Goal: Book appointment/travel/reservation

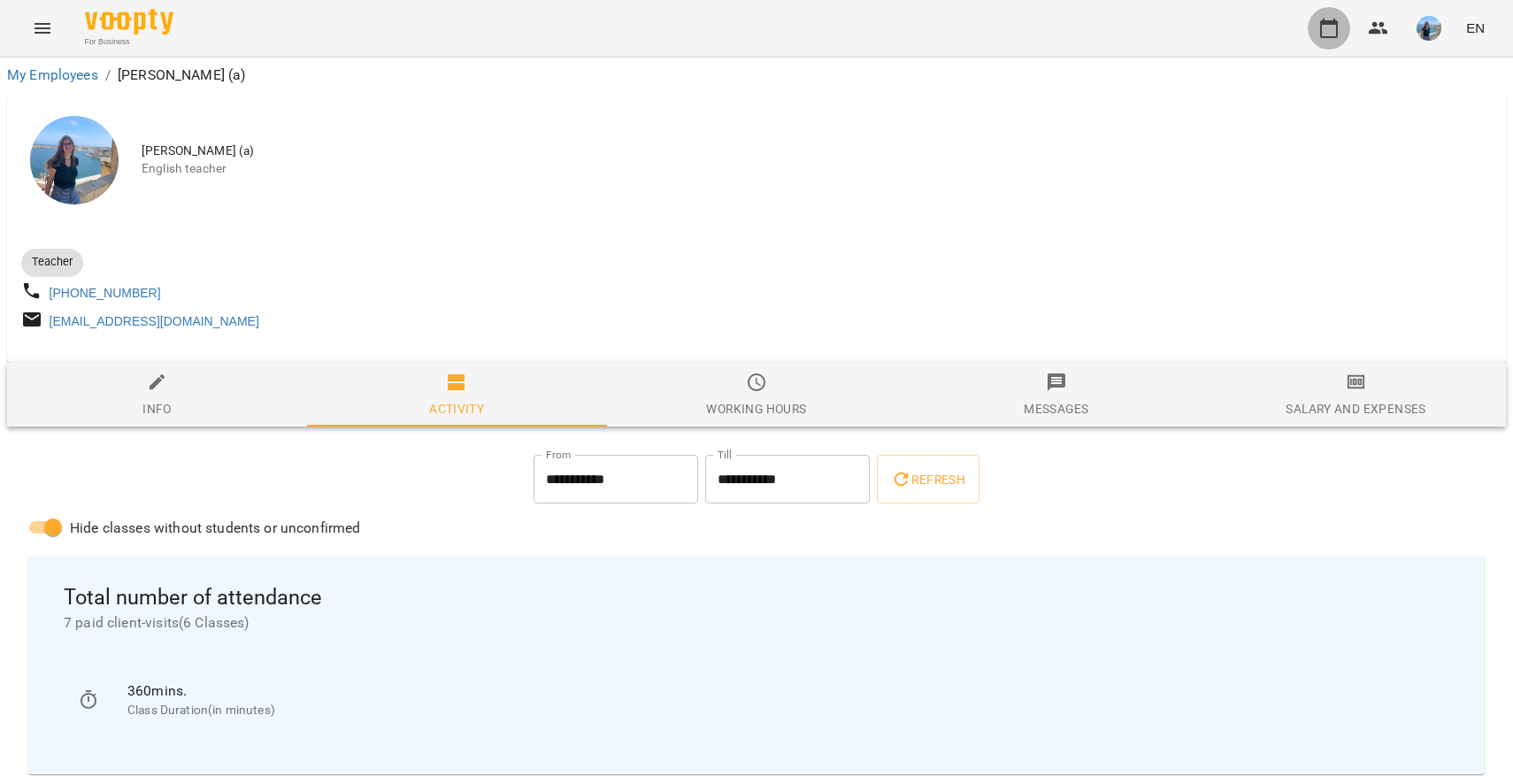
click at [1331, 30] on icon "button" at bounding box center [1328, 28] width 21 height 21
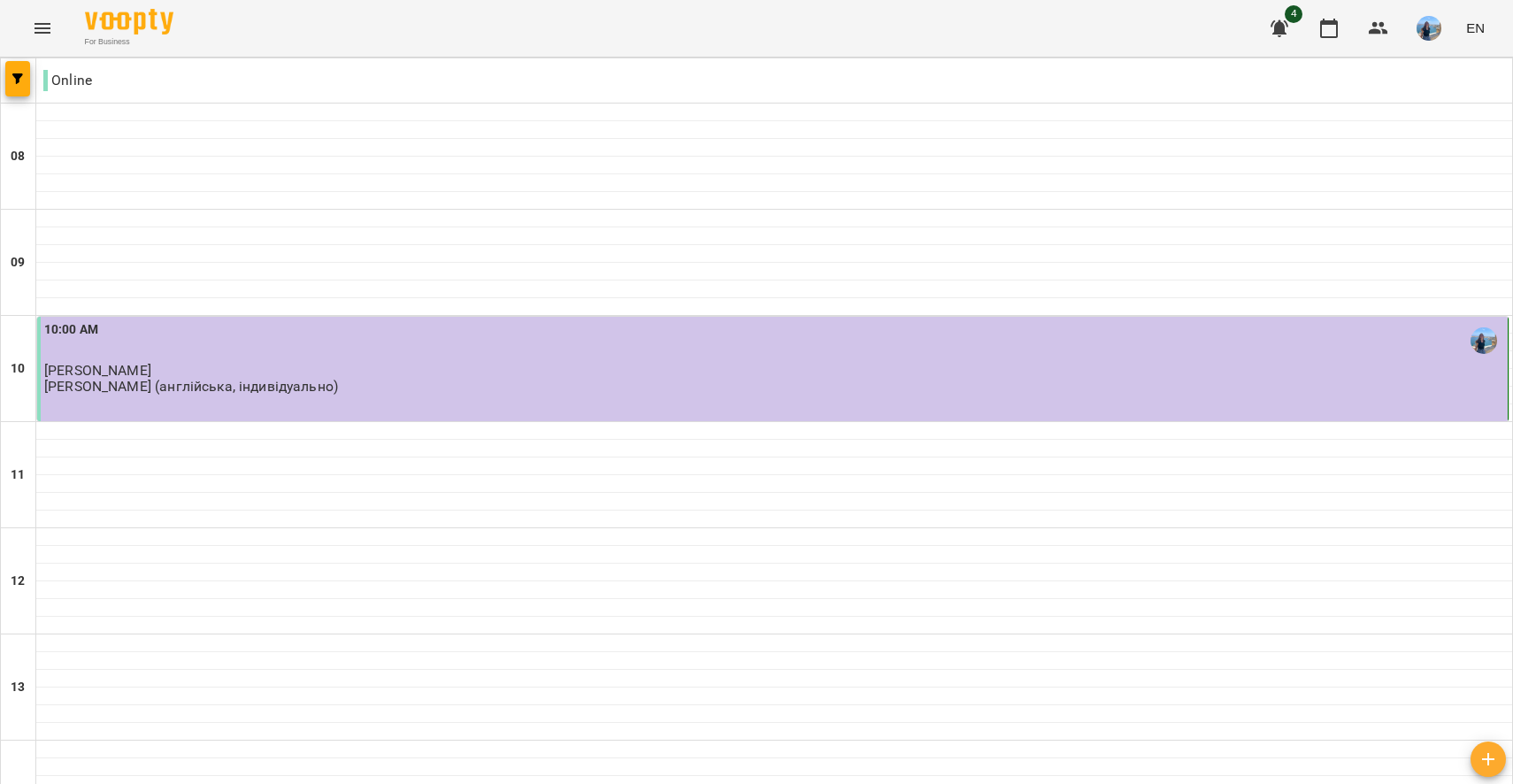
scroll to position [555, 0]
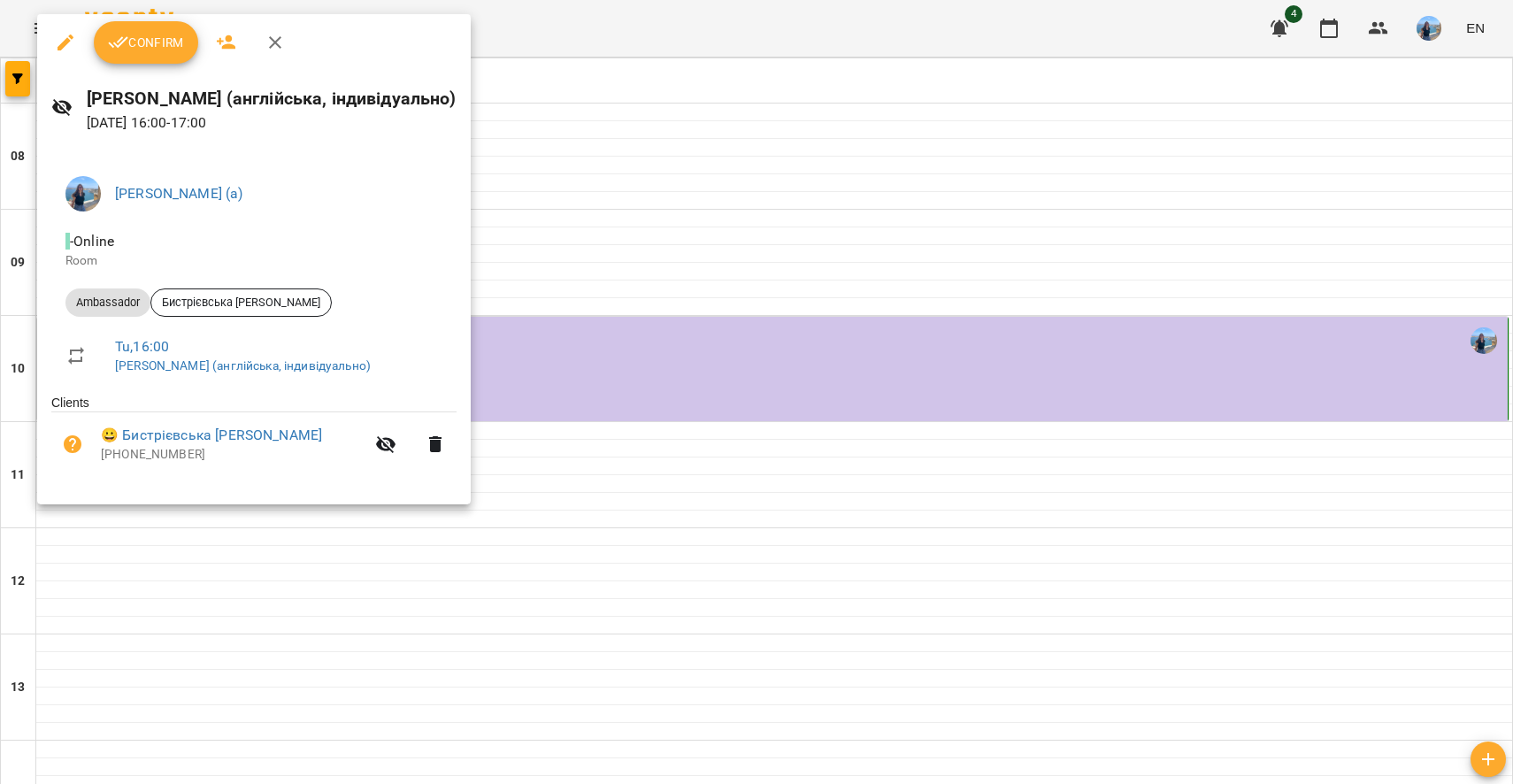
click at [168, 50] on span "Confirm" at bounding box center [146, 42] width 76 height 21
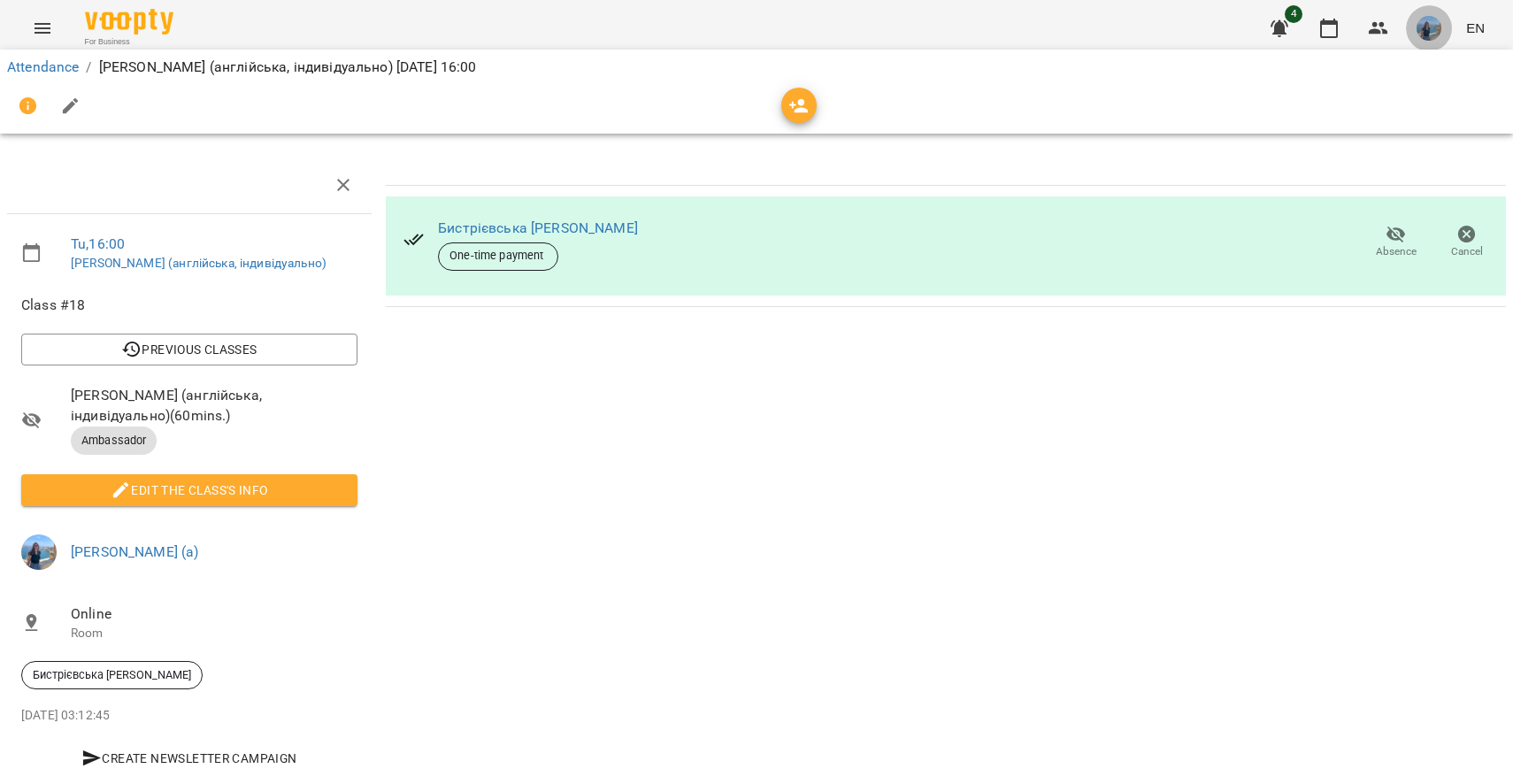
click at [1434, 28] on img "button" at bounding box center [1429, 28] width 25 height 25
click at [1317, 60] on span "[PERSON_NAME] (а)" at bounding box center [1260, 67] width 119 height 21
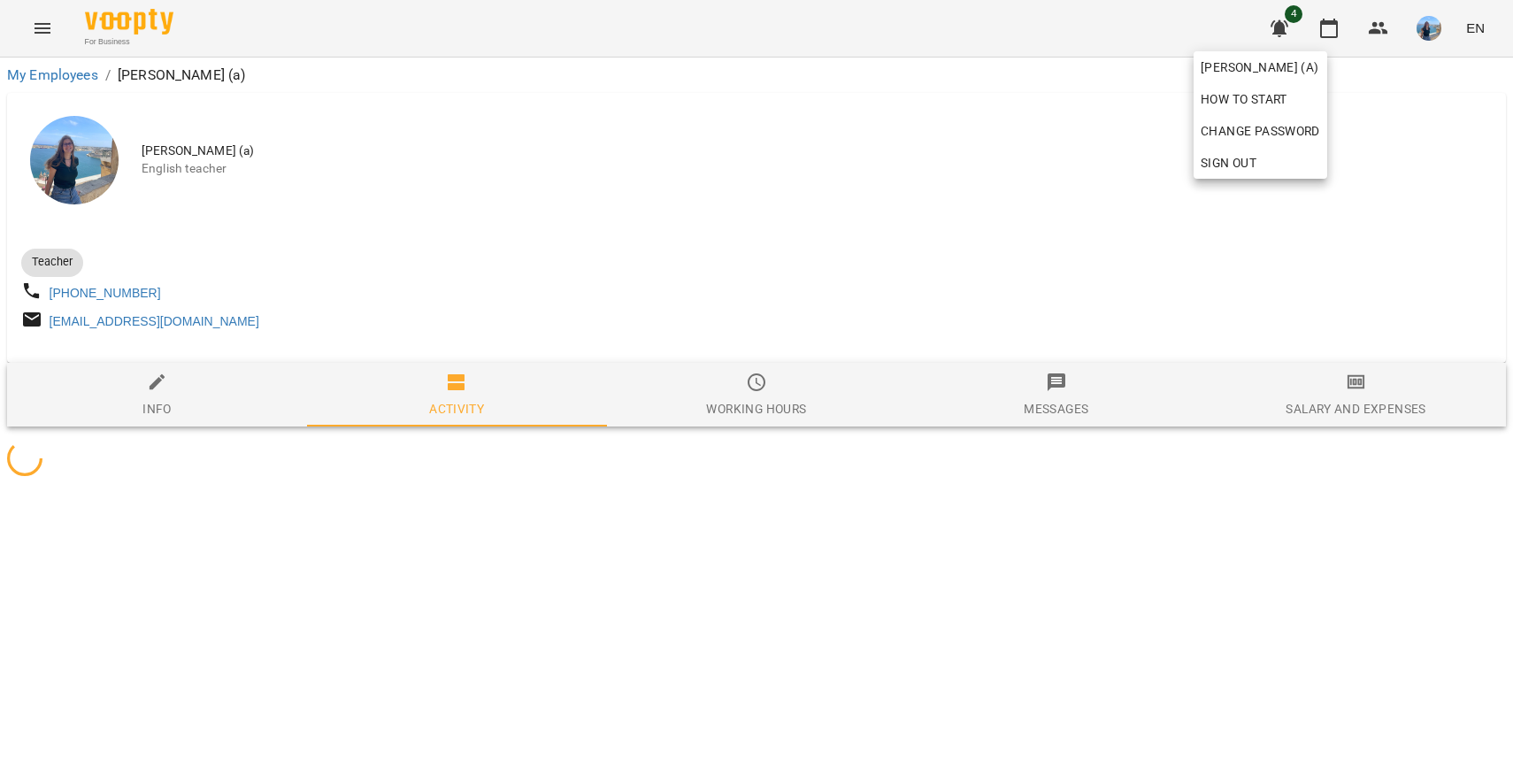
click at [910, 258] on div at bounding box center [756, 392] width 1513 height 784
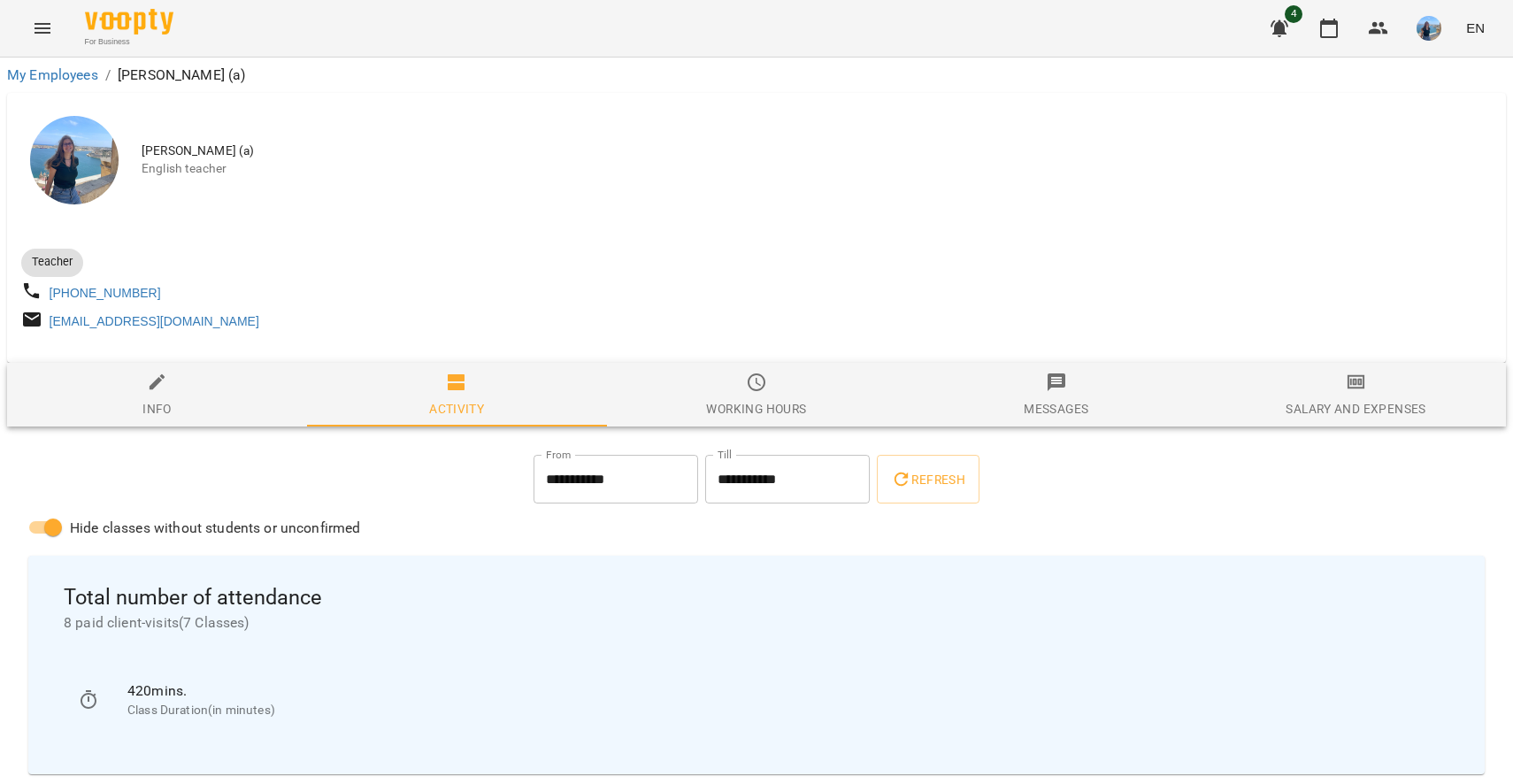
scroll to position [82, 0]
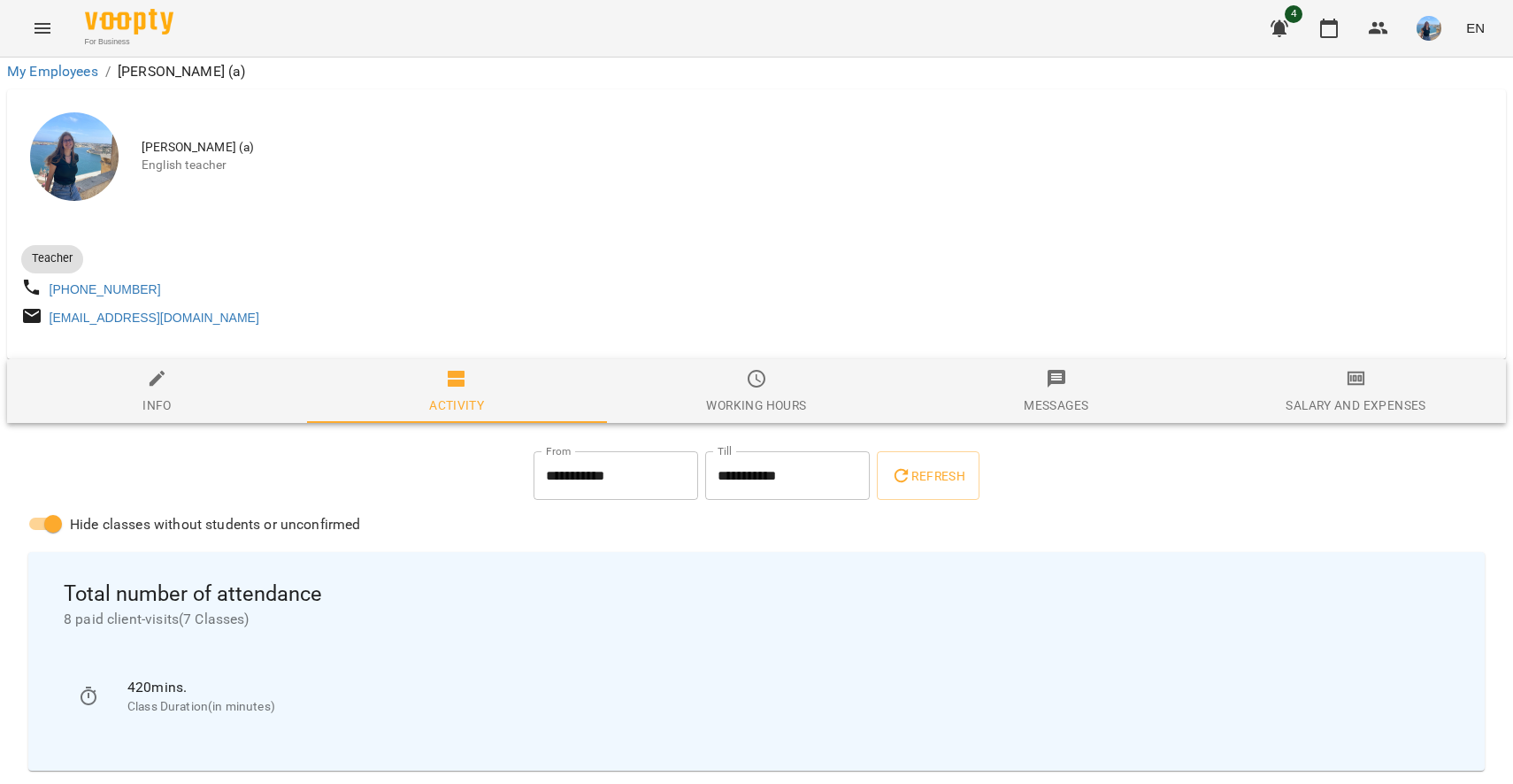
scroll to position [138, 0]
